Goal: Task Accomplishment & Management: Manage account settings

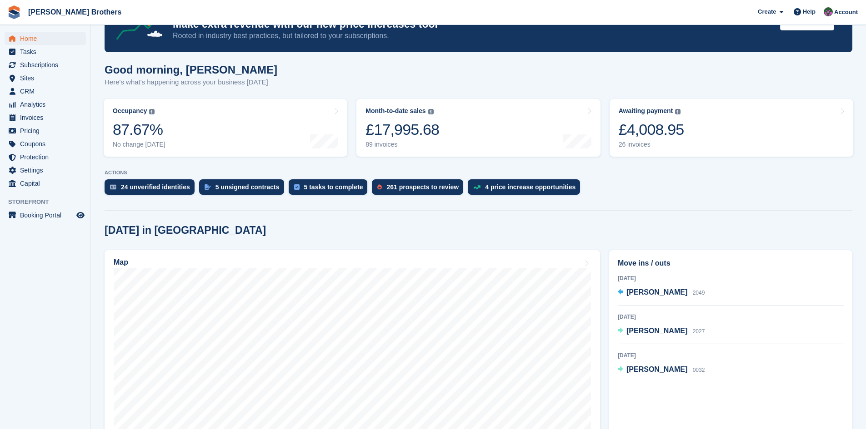
scroll to position [91, 0]
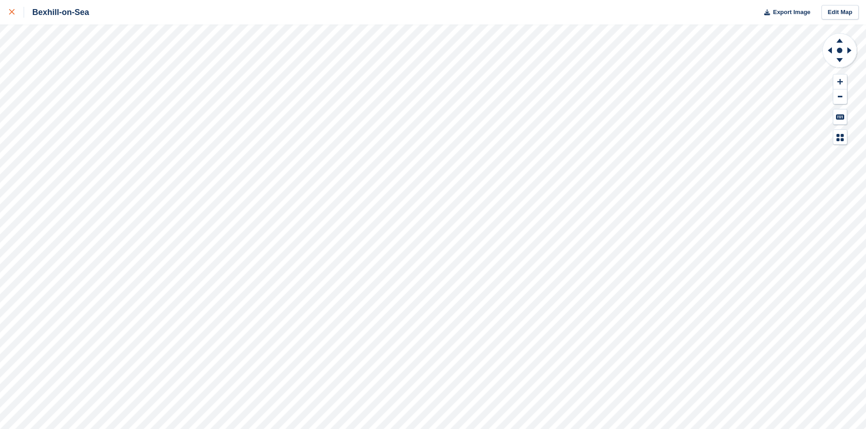
click at [14, 10] on icon at bounding box center [11, 11] width 5 height 5
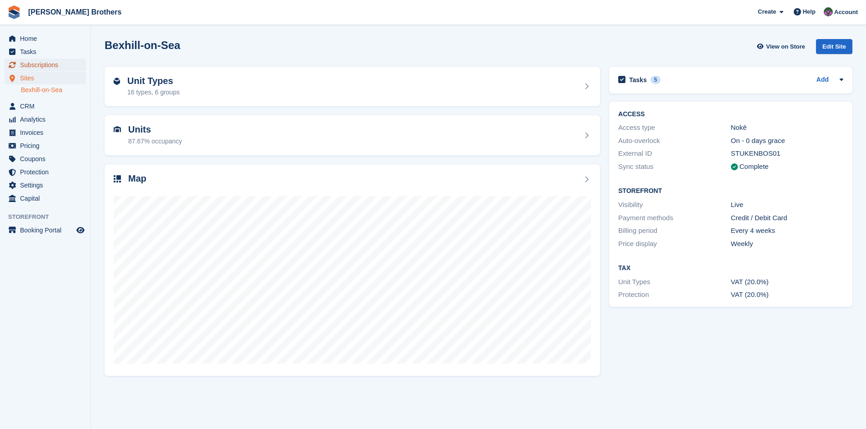
click at [33, 65] on span "Subscriptions" at bounding box center [47, 65] width 55 height 13
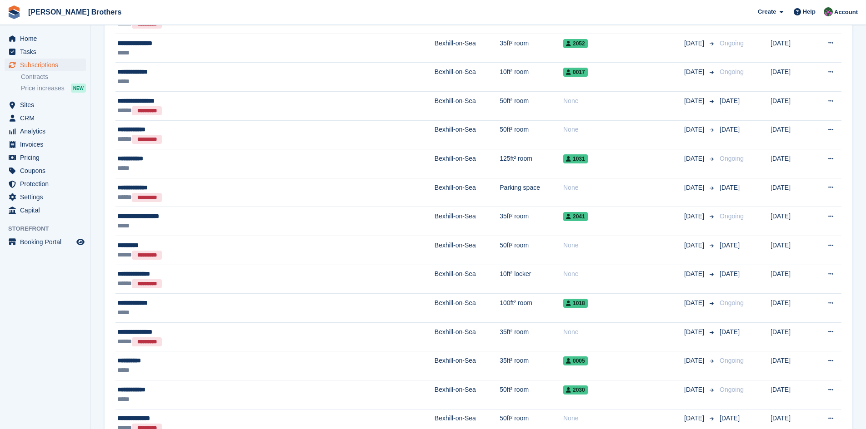
scroll to position [1322, 0]
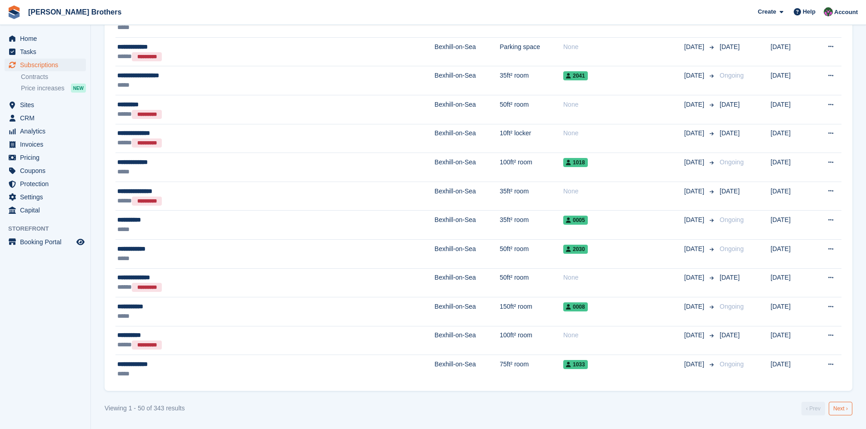
click at [837, 410] on link "Next ›" at bounding box center [840, 409] width 24 height 14
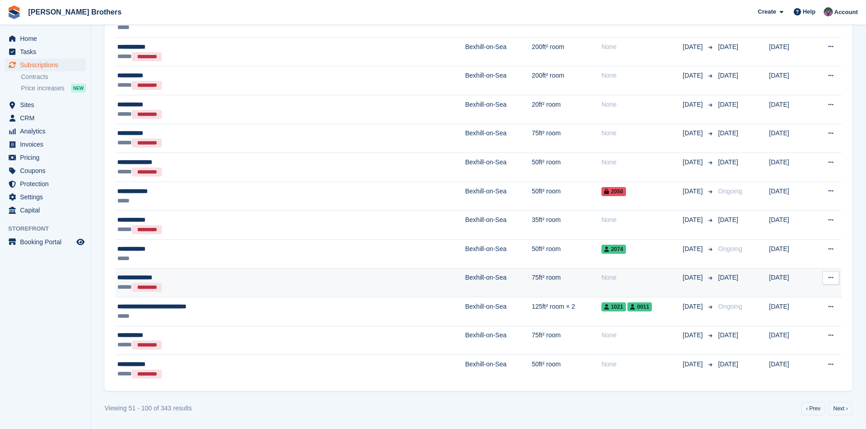
scroll to position [1313, 0]
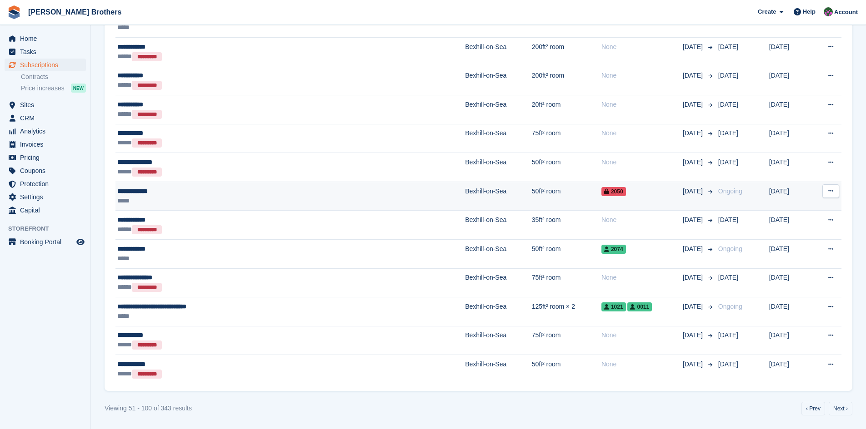
click at [135, 194] on div "**********" at bounding box center [225, 192] width 216 height 10
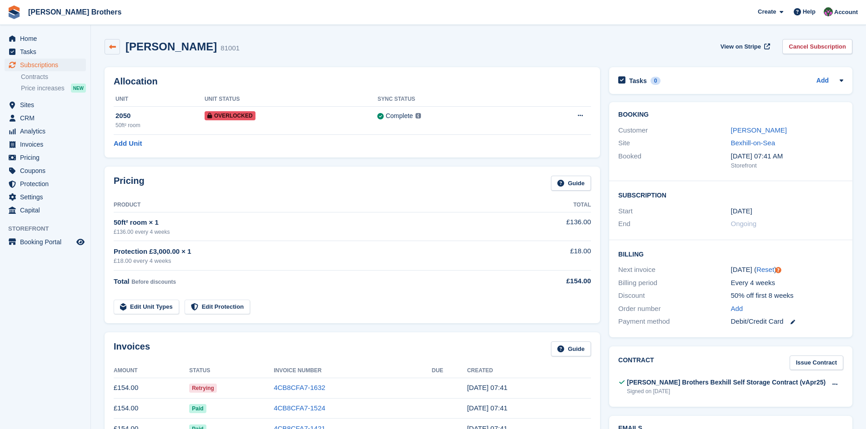
click at [110, 46] on icon at bounding box center [112, 47] width 7 height 7
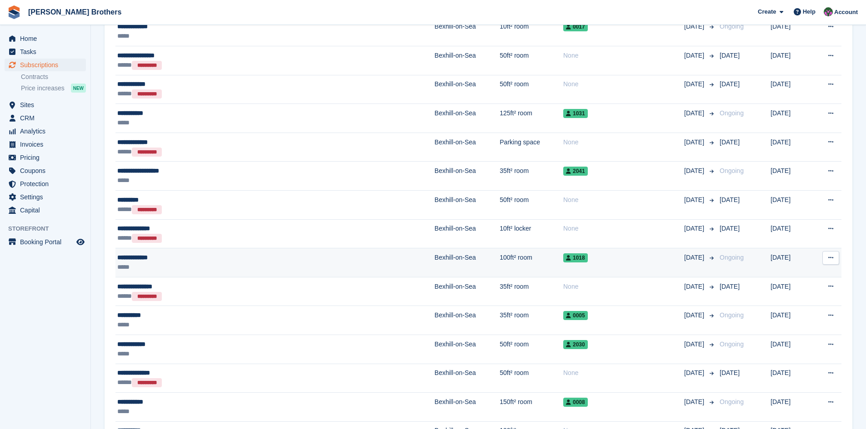
scroll to position [1322, 0]
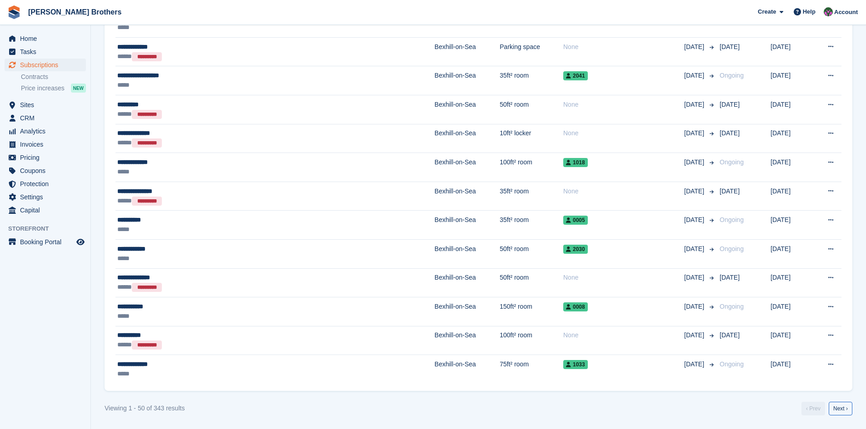
click at [843, 407] on link "Next ›" at bounding box center [840, 409] width 24 height 14
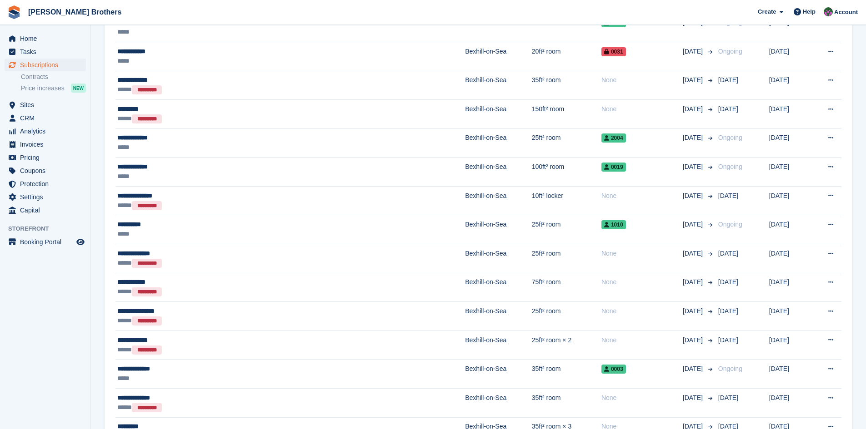
scroll to position [404, 0]
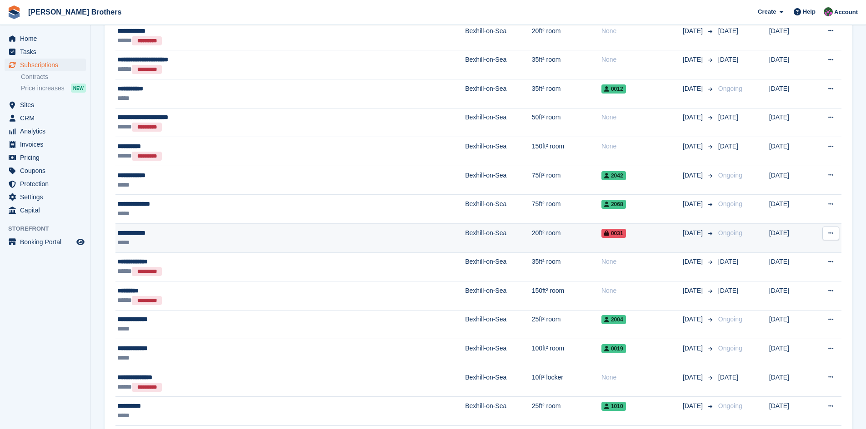
click at [146, 236] on div "**********" at bounding box center [225, 234] width 216 height 10
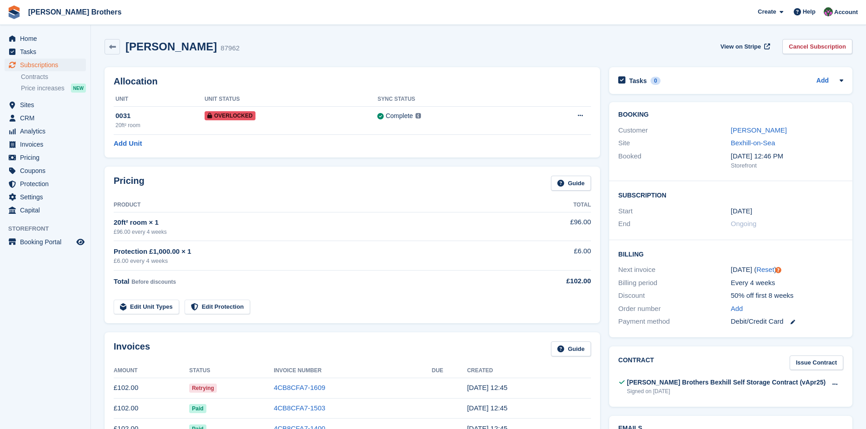
scroll to position [91, 0]
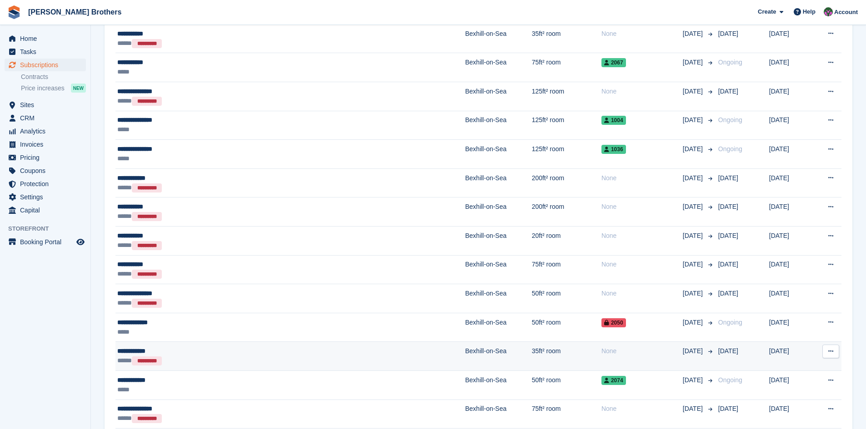
scroll to position [1313, 0]
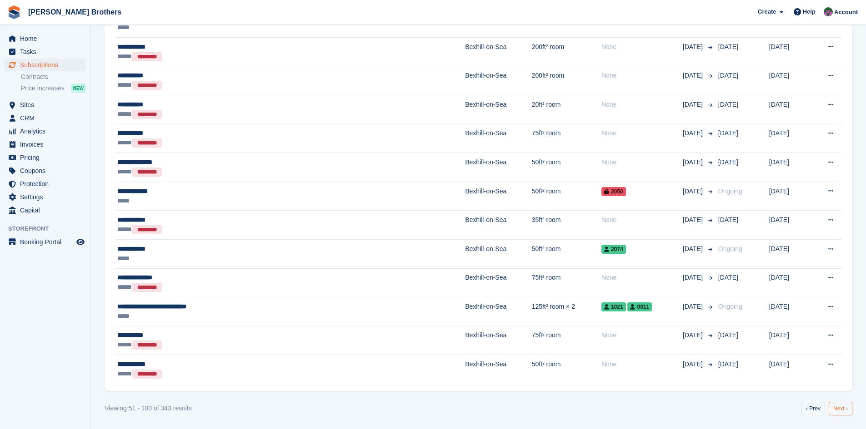
click at [842, 409] on link "Next ›" at bounding box center [840, 409] width 24 height 14
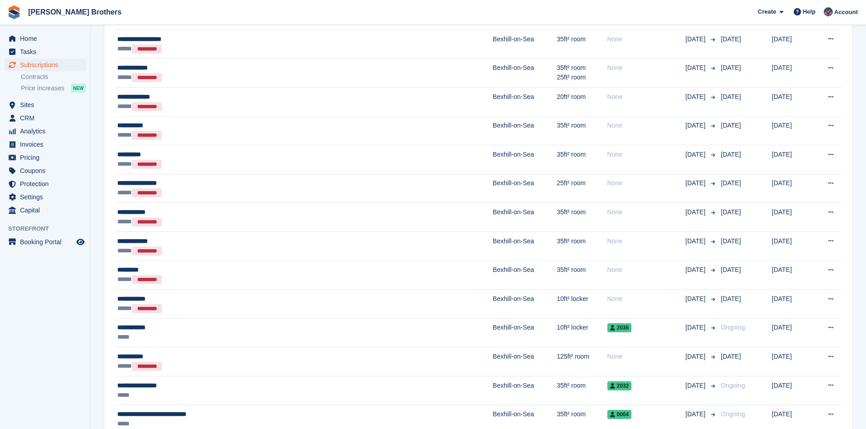
scroll to position [358, 0]
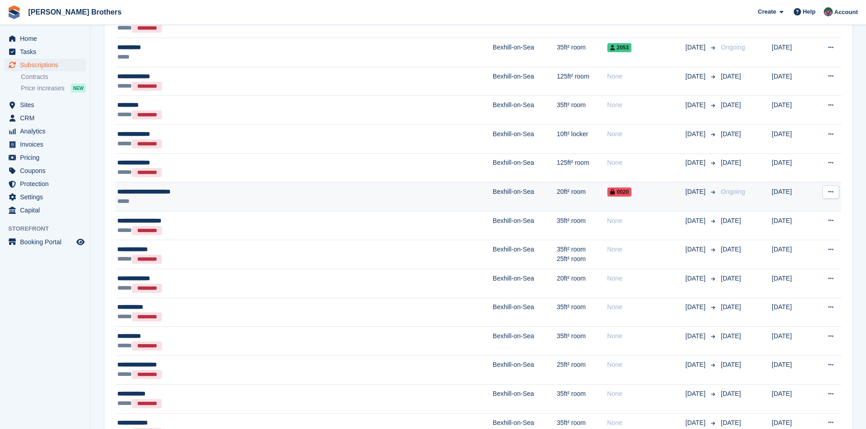
click at [184, 192] on div "**********" at bounding box center [238, 192] width 242 height 10
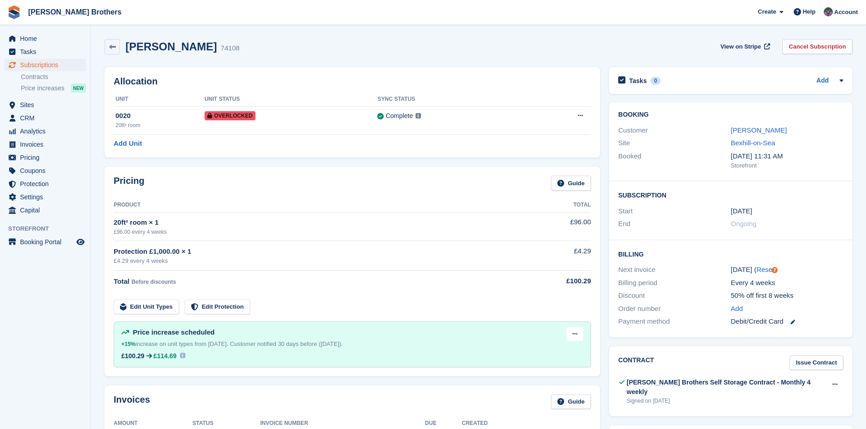
scroll to position [136, 0]
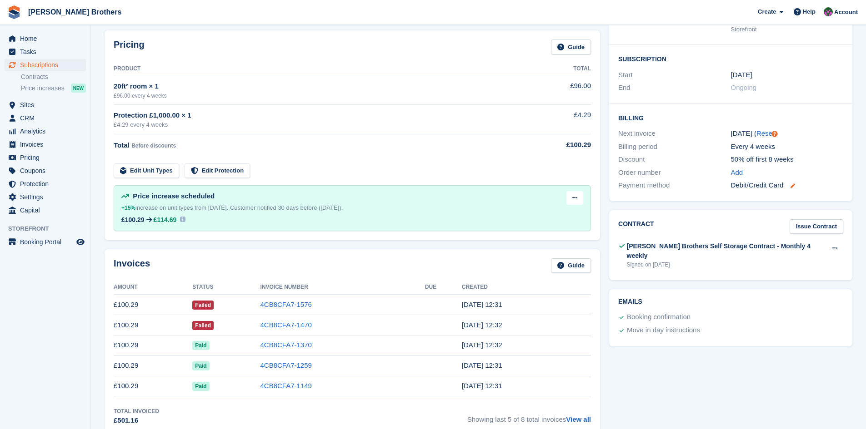
click at [793, 186] on icon at bounding box center [792, 186] width 5 height 5
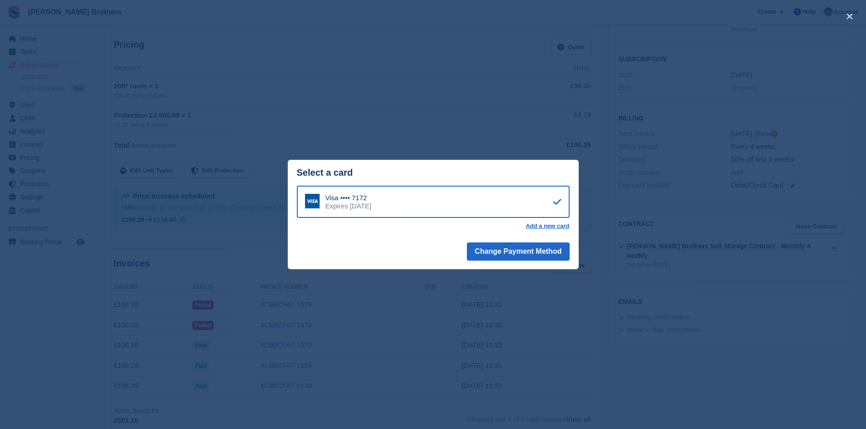
click at [249, 30] on div "close" at bounding box center [433, 214] width 866 height 429
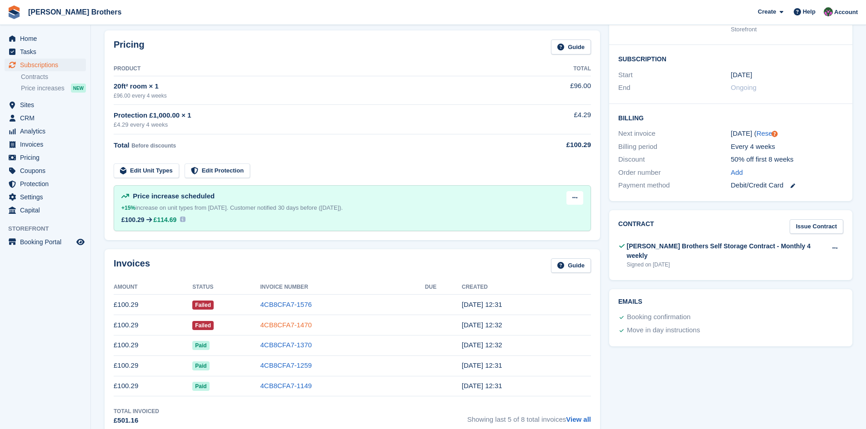
click at [294, 326] on link "4CB8CFA7-1470" at bounding box center [285, 325] width 51 height 8
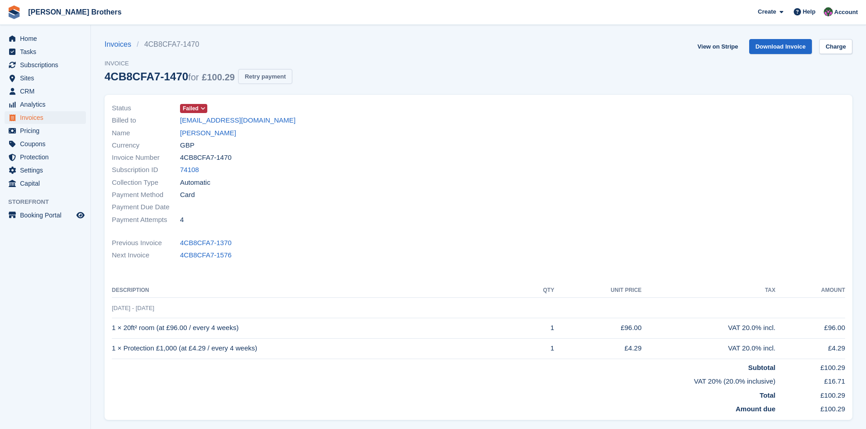
click at [274, 76] on button "Retry payment" at bounding box center [265, 76] width 54 height 15
click at [35, 67] on span "Subscriptions" at bounding box center [47, 65] width 55 height 13
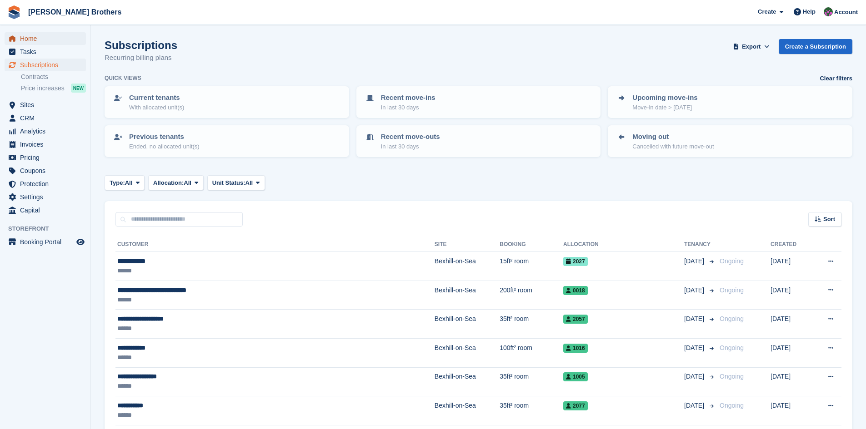
click at [28, 36] on span "Home" at bounding box center [47, 38] width 55 height 13
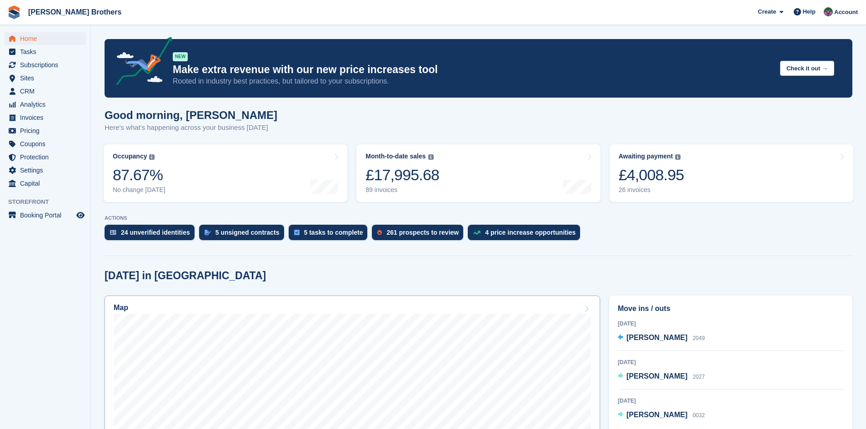
scroll to position [136, 0]
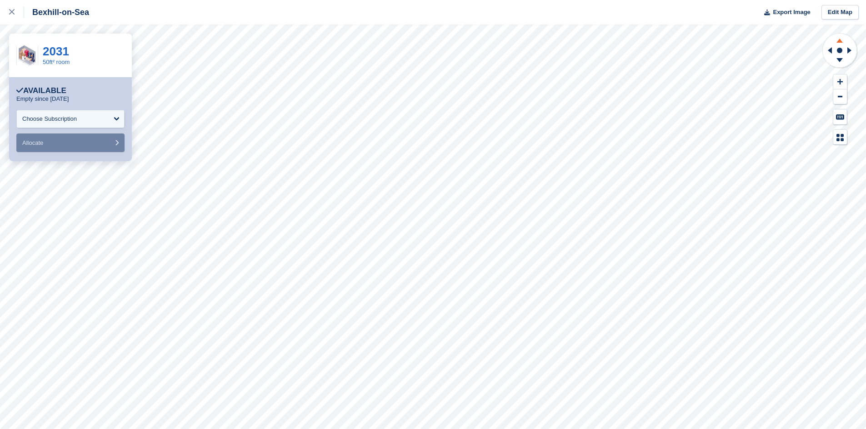
click at [840, 43] on icon at bounding box center [839, 39] width 24 height 11
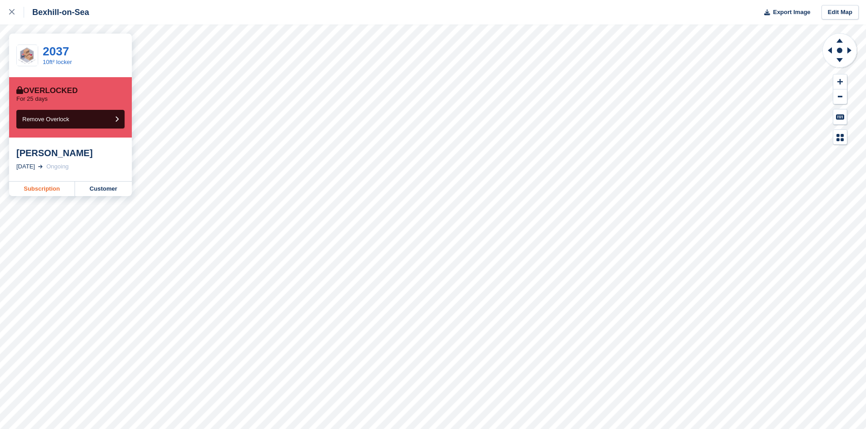
click at [43, 189] on link "Subscription" at bounding box center [42, 189] width 66 height 15
click at [8, 11] on link at bounding box center [12, 12] width 24 height 25
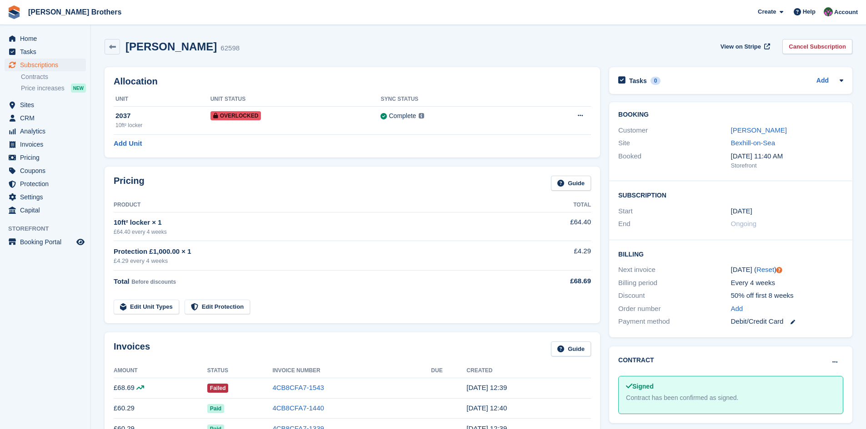
scroll to position [136, 0]
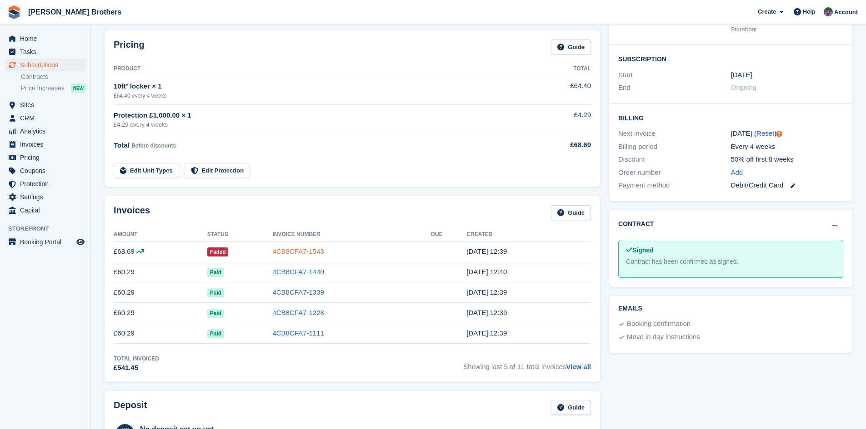
click at [303, 255] on link "4CB8CFA7-1543" at bounding box center [297, 252] width 51 height 8
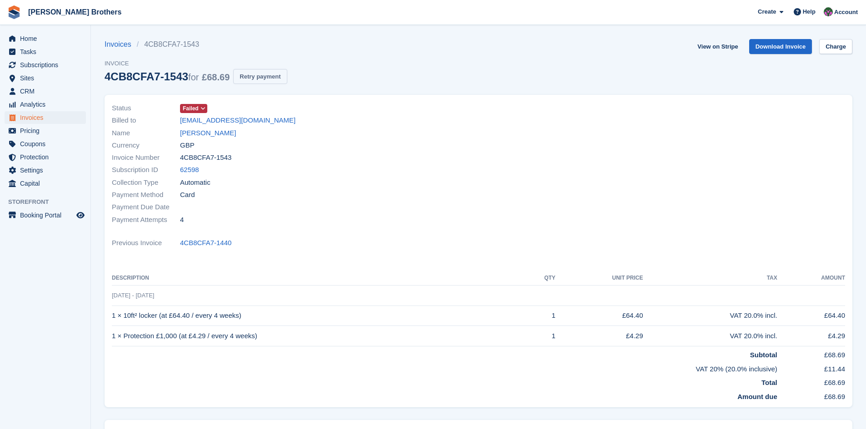
click at [258, 80] on button "Retry payment" at bounding box center [260, 76] width 54 height 15
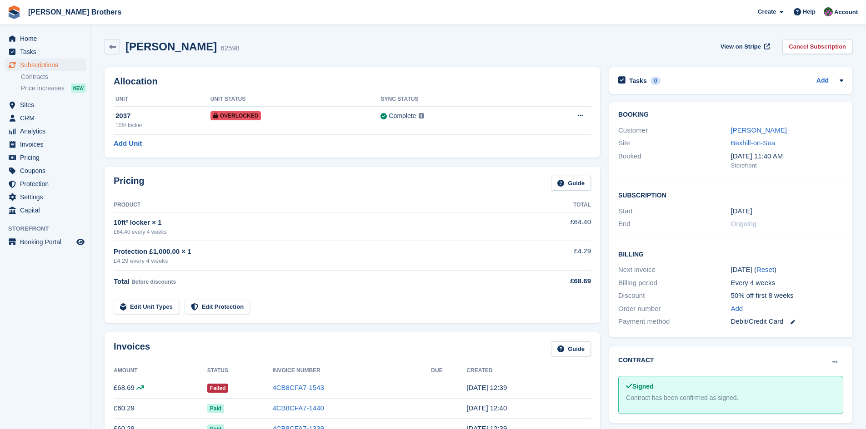
scroll to position [226, 0]
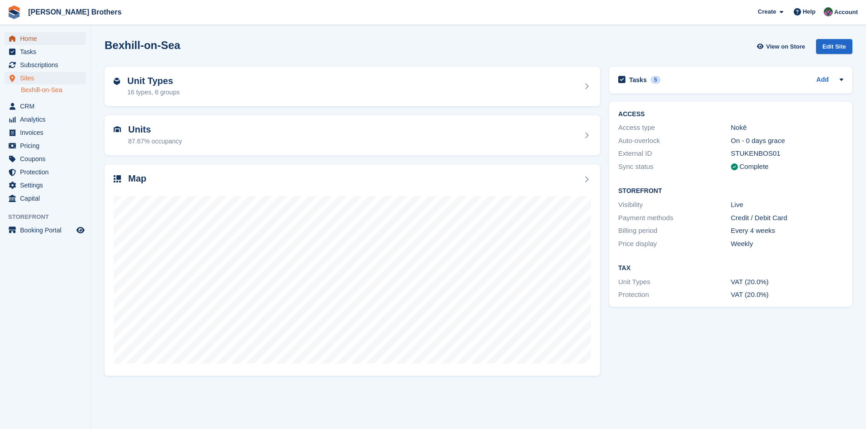
click at [30, 39] on span "Home" at bounding box center [47, 38] width 55 height 13
